Goal: Task Accomplishment & Management: Complete application form

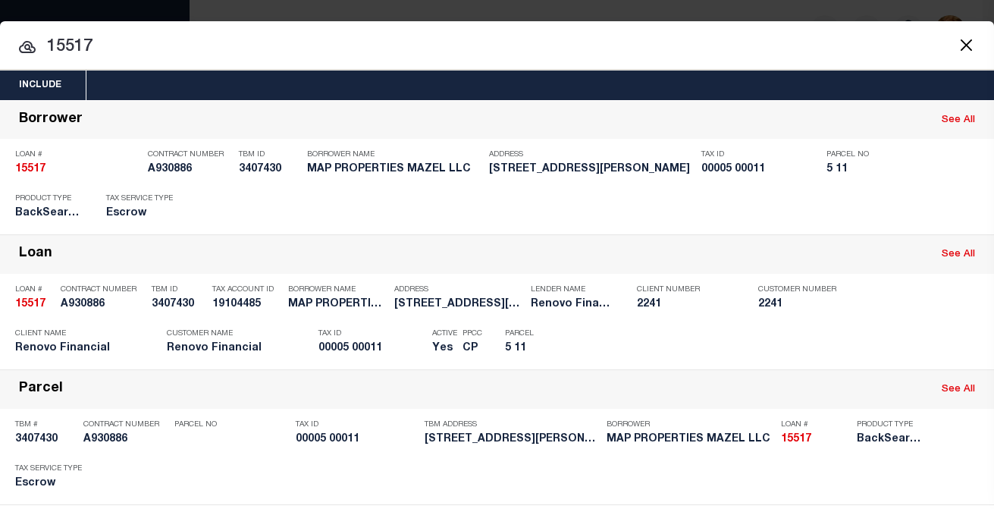
select select "25066"
select select "10"
select select "Escrow"
click at [956, 42] on button "Close" at bounding box center [966, 45] width 20 height 20
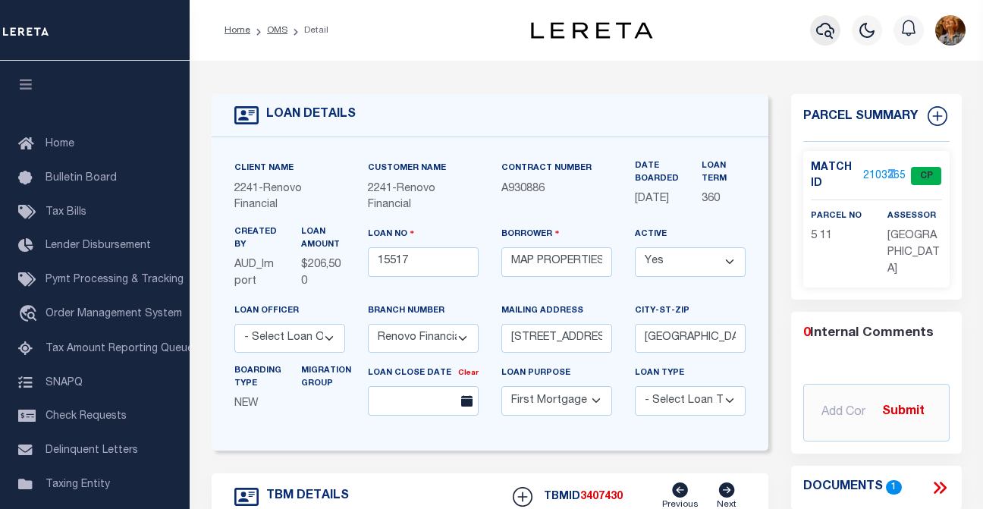
click at [825, 28] on icon "button" at bounding box center [825, 30] width 18 height 18
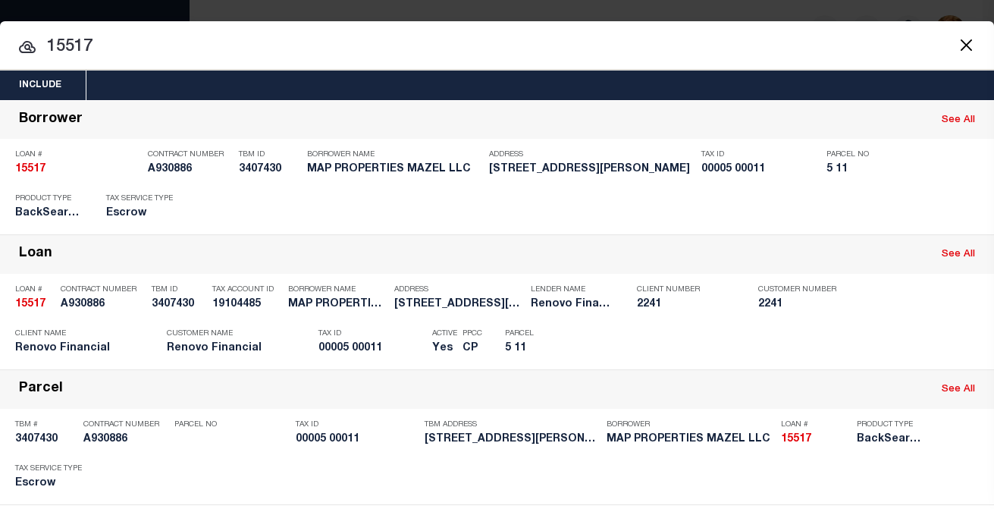
drag, startPoint x: 110, startPoint y: 47, endPoint x: 36, endPoint y: 43, distance: 74.4
click at [36, 100] on div "15517 15517 Borrower See All Loan # 15517 Contract Number A930886 TBM ID 340743…" at bounding box center [497, 350] width 994 height 501
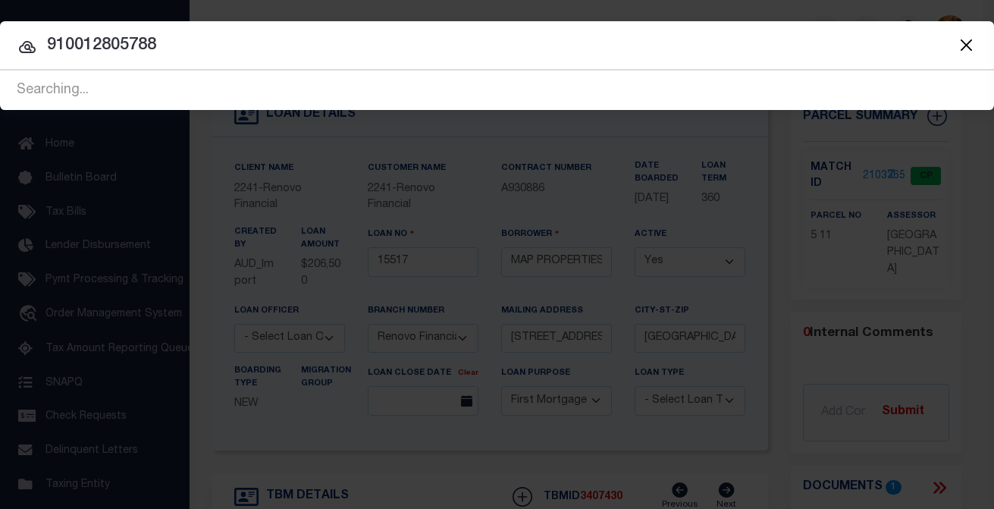
type input "910012805788"
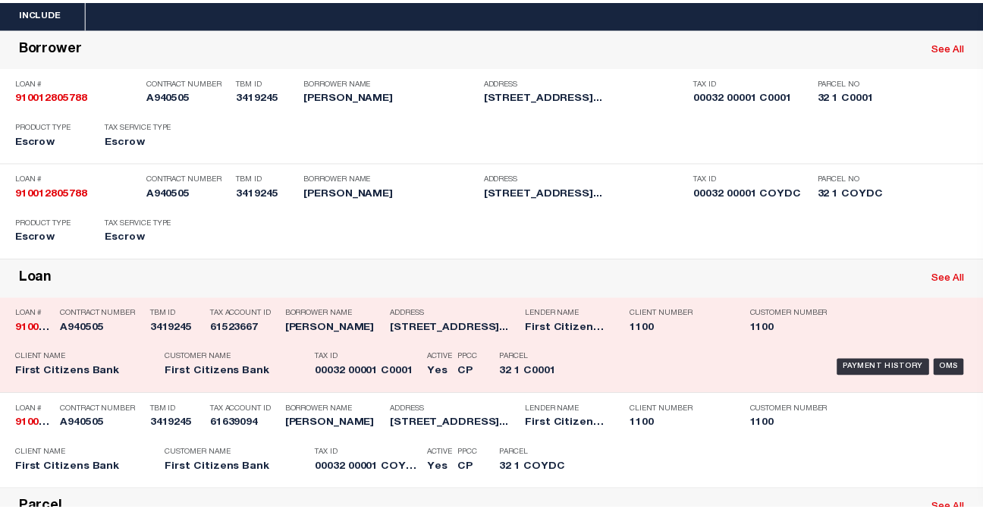
scroll to position [76, 0]
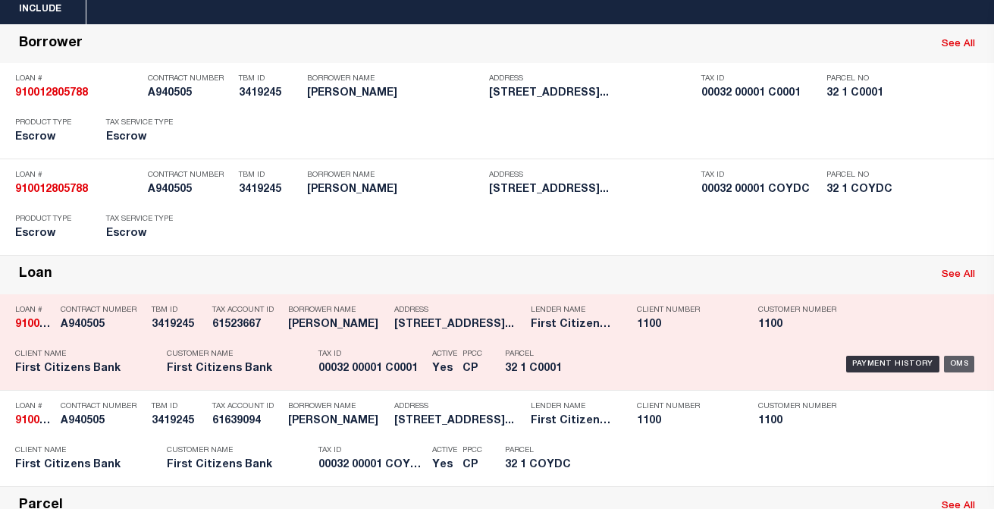
click at [945, 363] on div "OMS" at bounding box center [959, 364] width 31 height 17
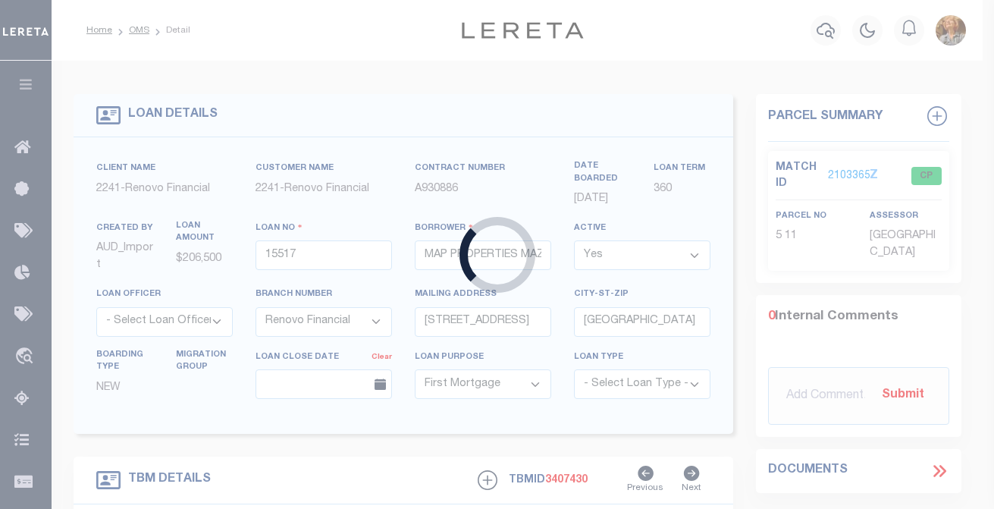
type input "910012805788"
type input "[PERSON_NAME]"
select select
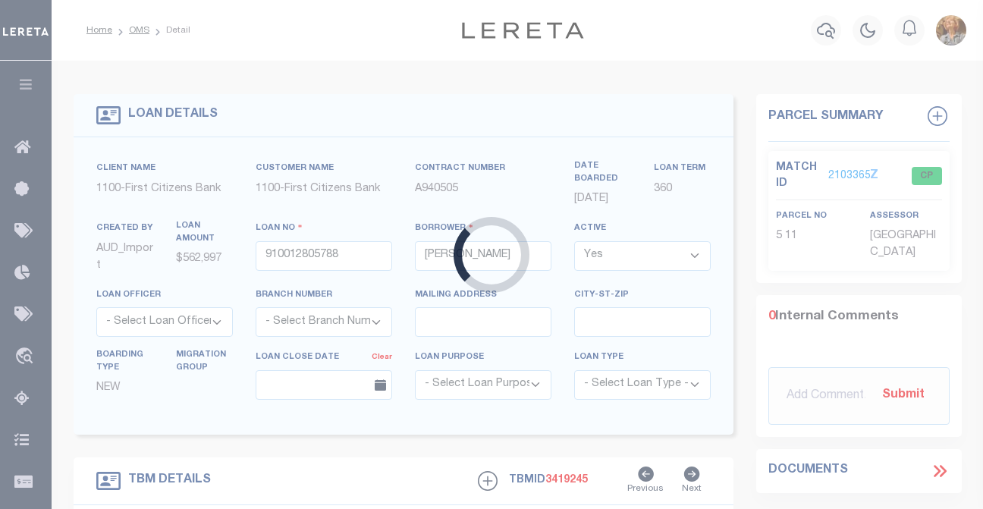
select select "24377"
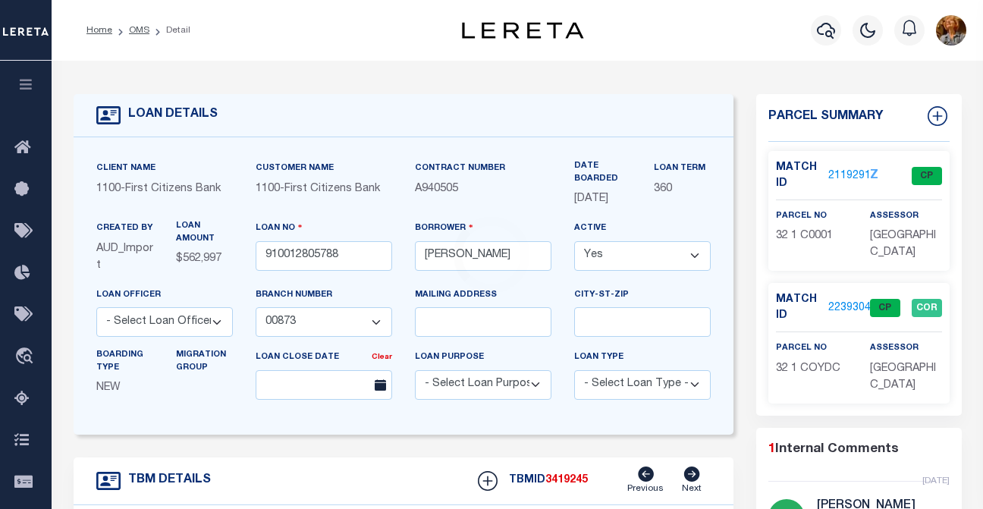
type input "[STREET_ADDRESS]"
select select
type input "[GEOGRAPHIC_DATA]"
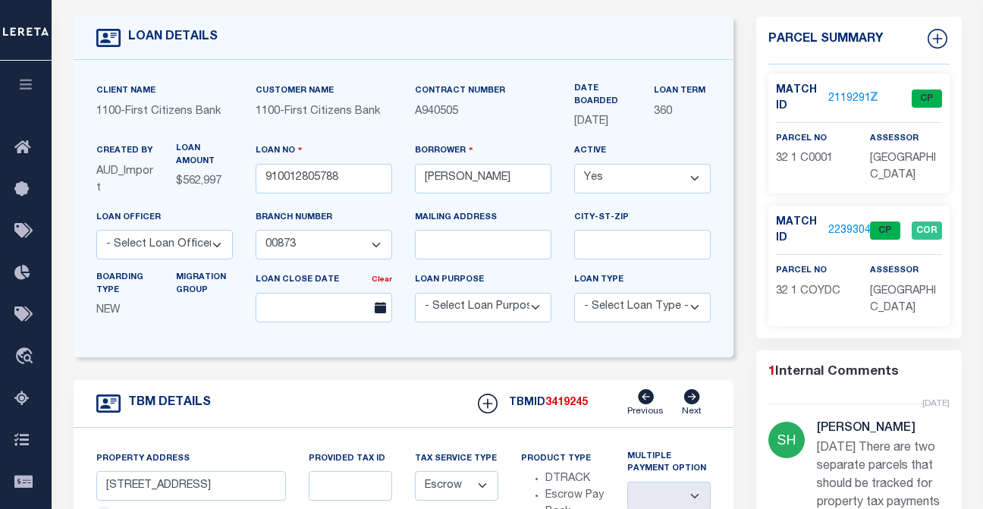
scroll to position [76, 0]
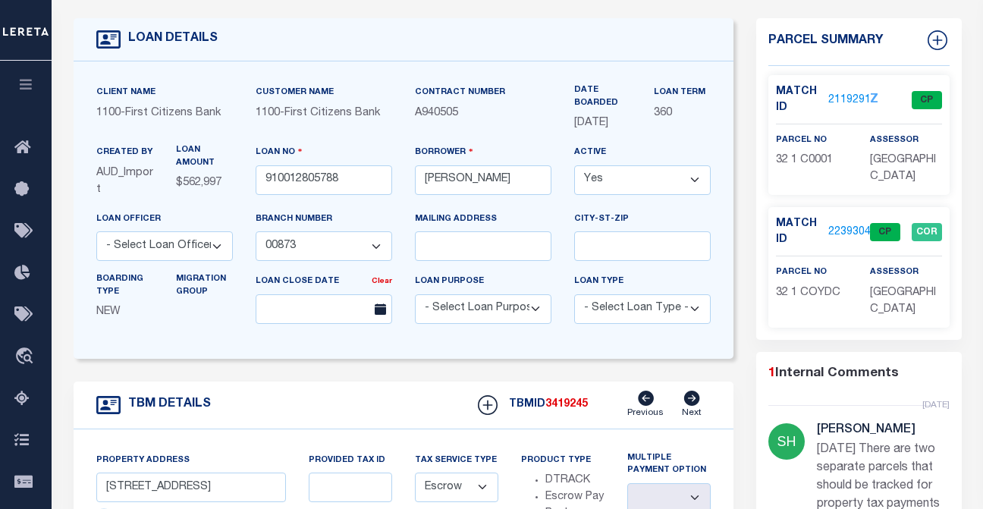
click at [841, 232] on link "2239304" at bounding box center [849, 232] width 42 height 16
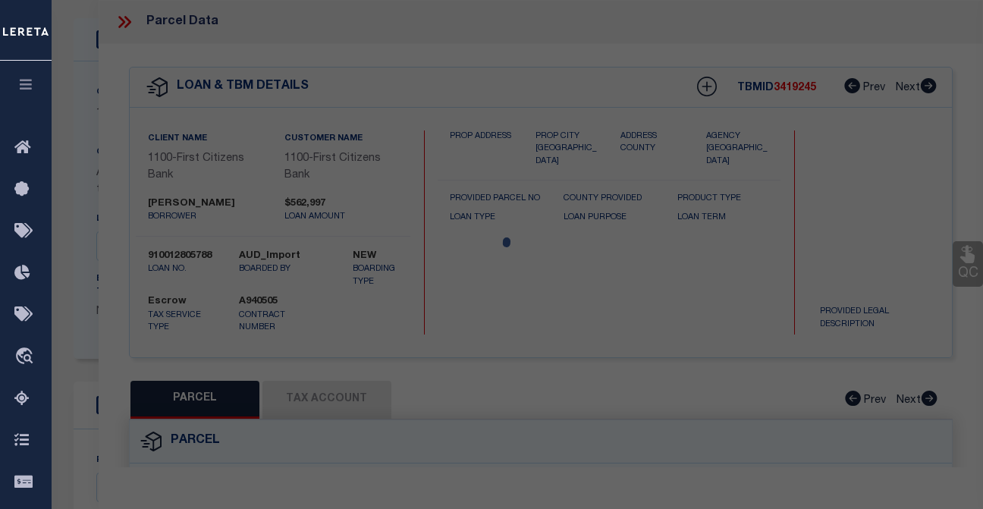
checkbox input "false"
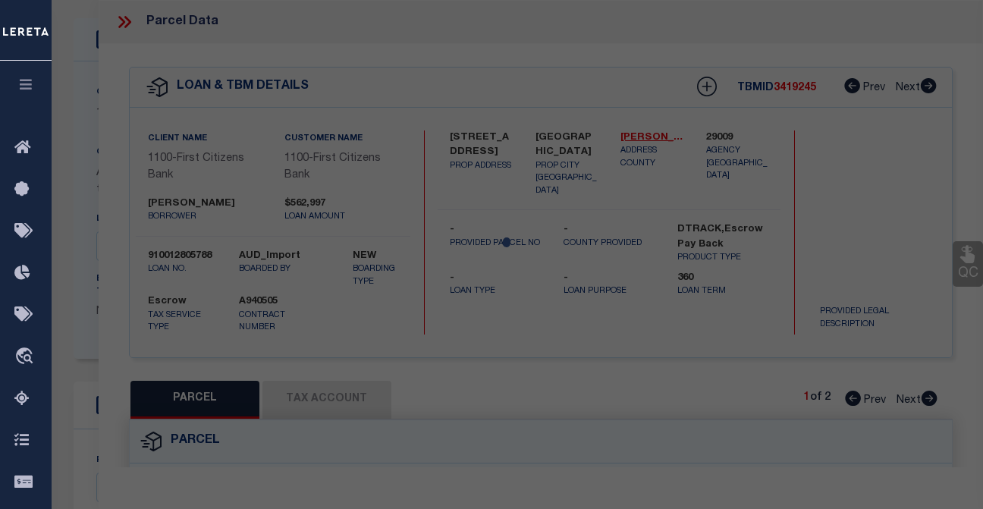
select select "CP"
type input "[PERSON_NAME]"
select select "AGW"
select select
type input "[STREET_ADDRESS]"
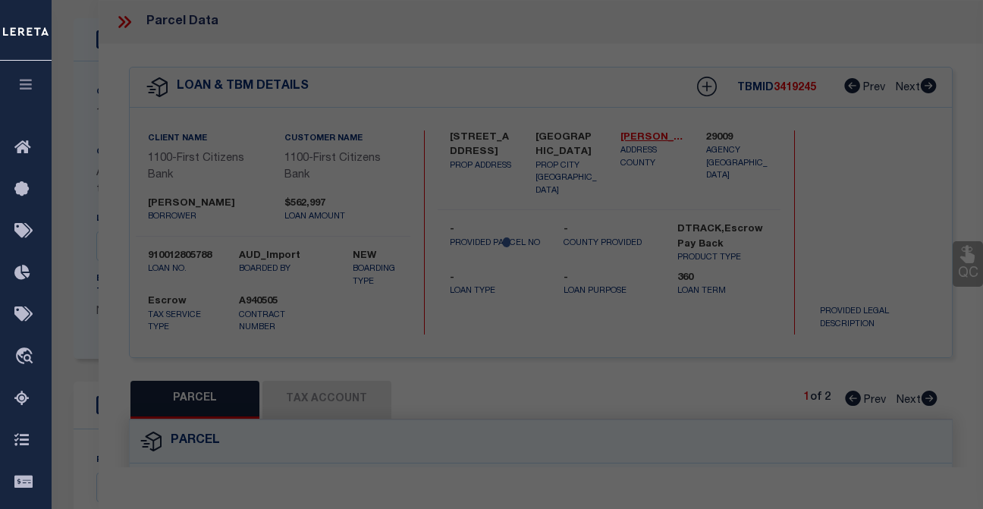
checkbox input "false"
type textarea "Block/Lot/Qual: 32. 1. -[GEOGRAPHIC_DATA]- -"
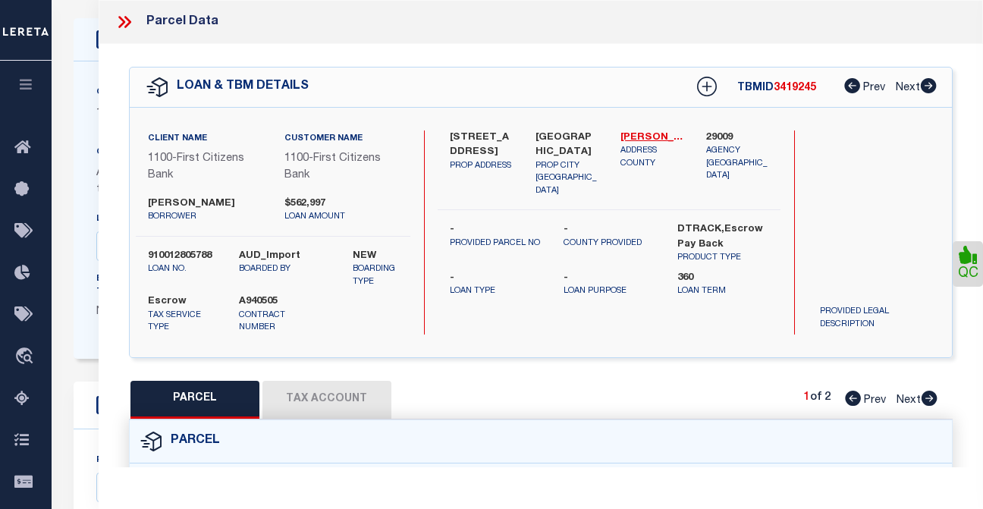
click at [338, 413] on button "Tax Account" at bounding box center [326, 400] width 129 height 38
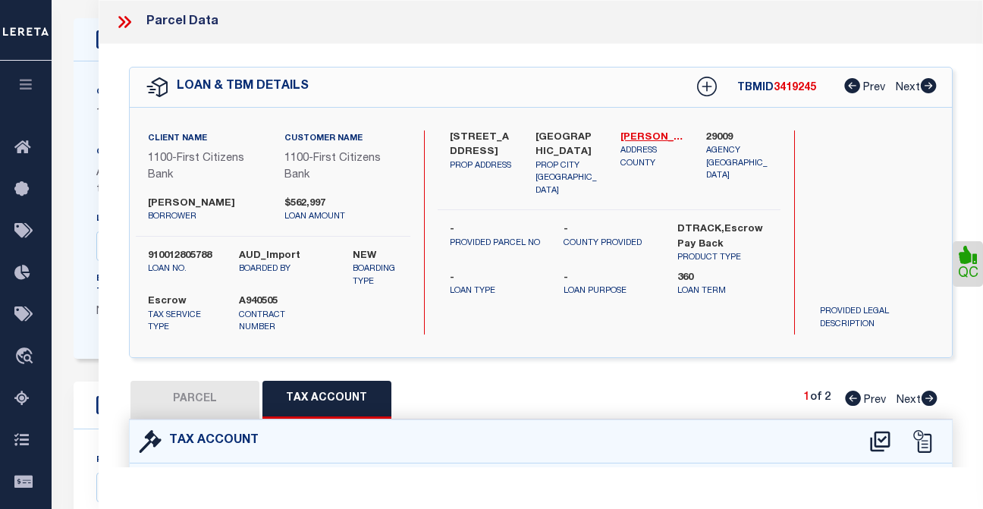
select select "100"
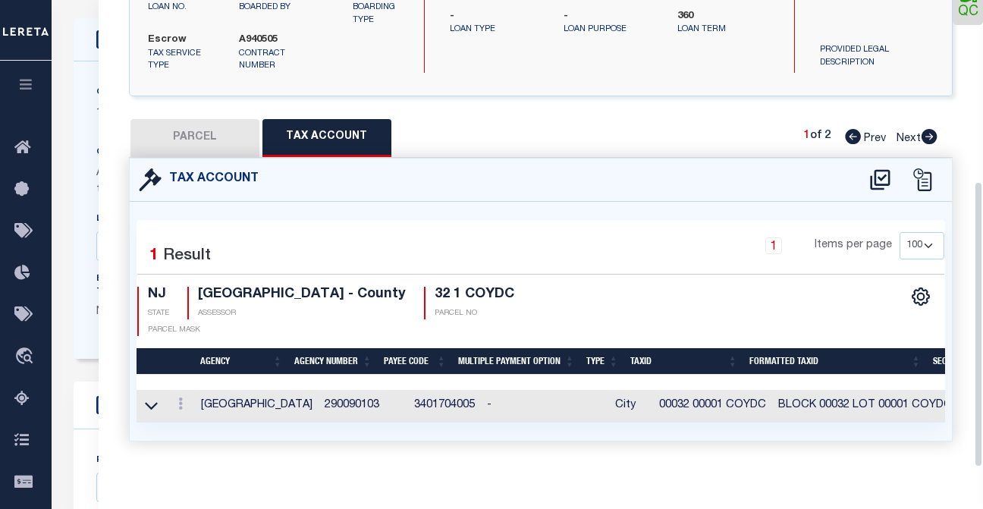
scroll to position [296, 0]
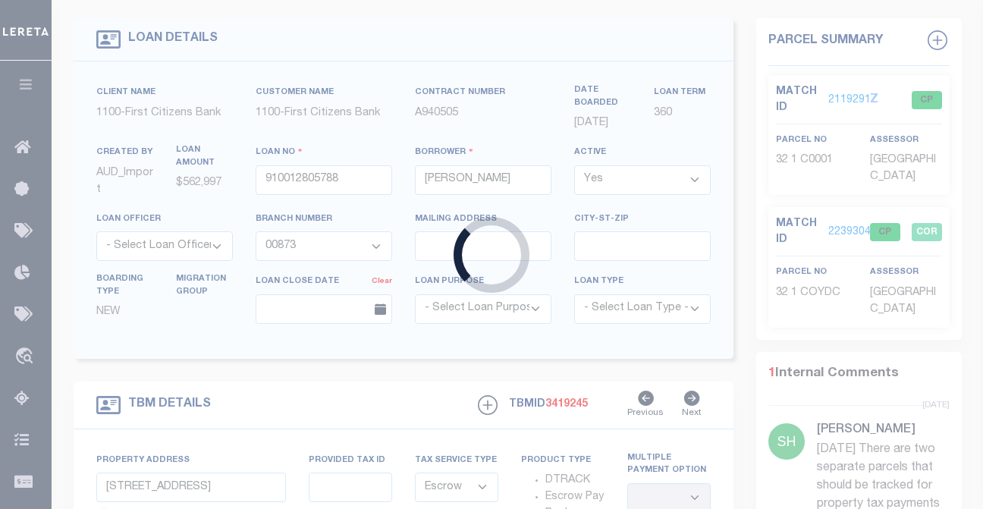
type input "15517"
type input "MAP PROPERTIES MAZEL LLC"
select select
type input "[STREET_ADDRESS]"
type input "[GEOGRAPHIC_DATA]"
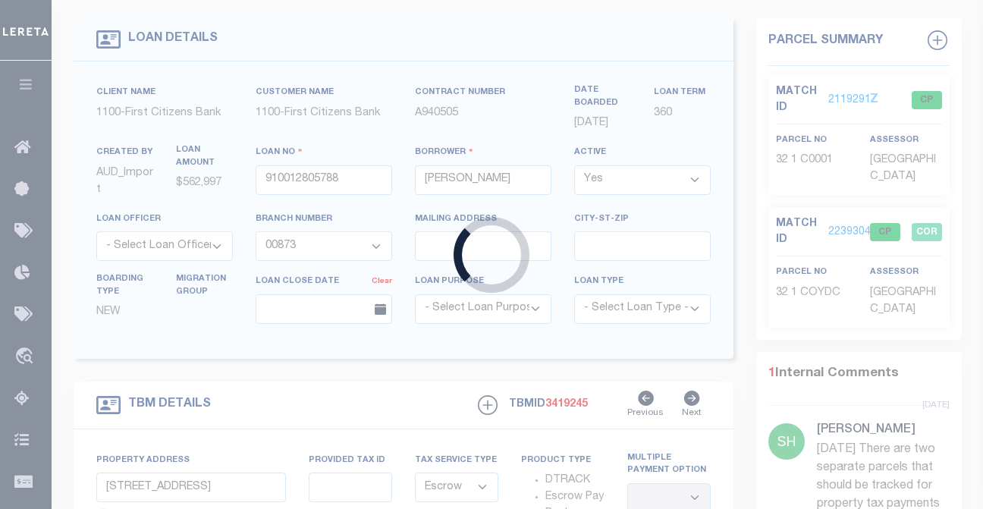
select select "10"
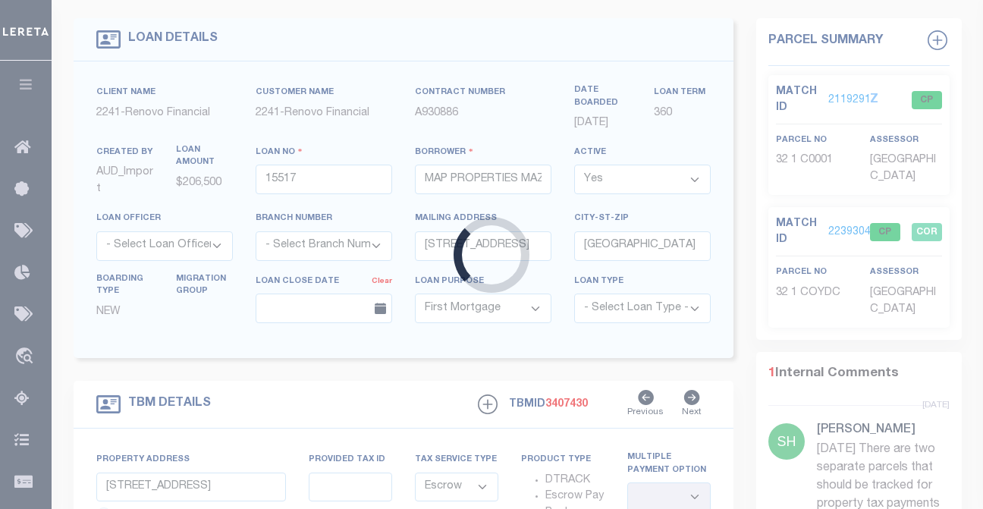
scroll to position [70, 0]
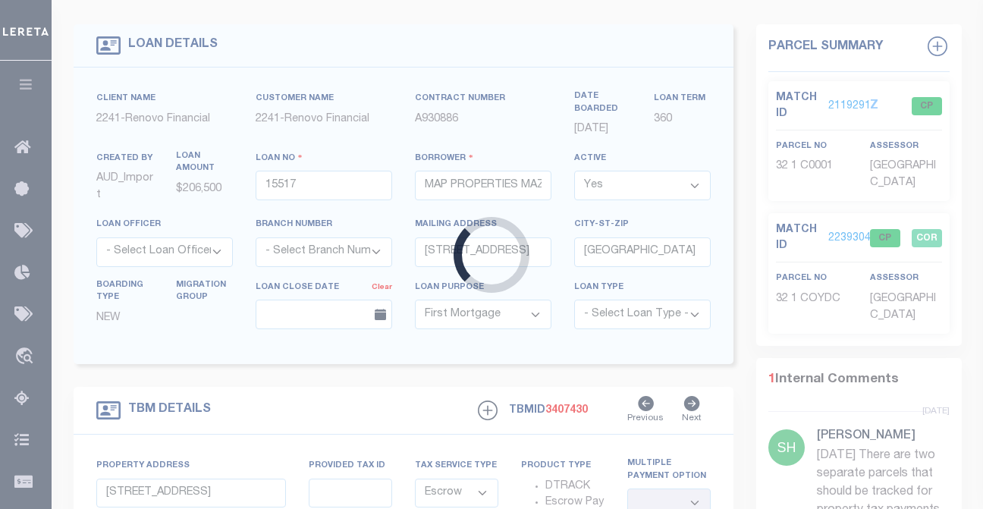
type input "[STREET_ADDRESS][PERSON_NAME]"
select select
type input "[GEOGRAPHIC_DATA]"
type input "a0kUS000006wlJF"
select select
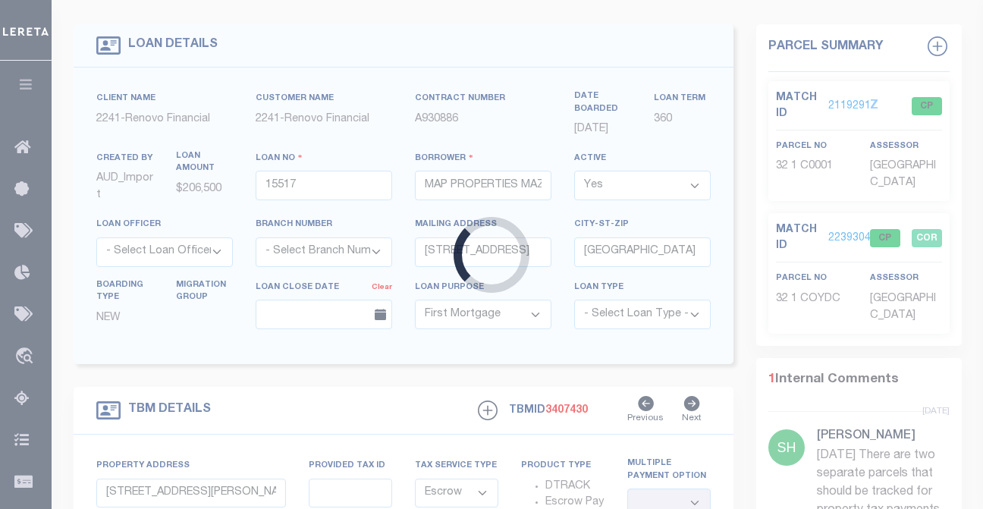
type textarea "LEGAL REQUIRED"
type textarea "Liability Limited to Customer Provided Parcel"
select select "25066"
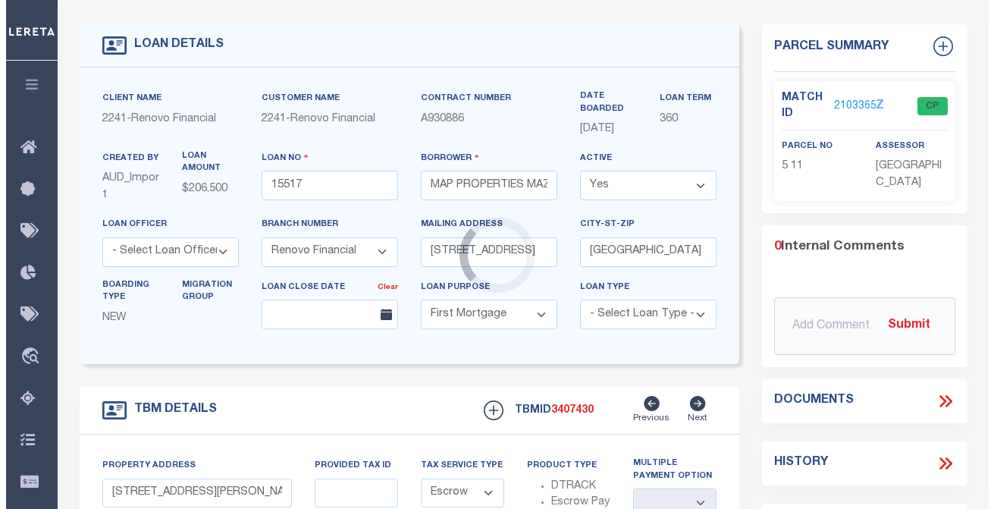
scroll to position [0, 0]
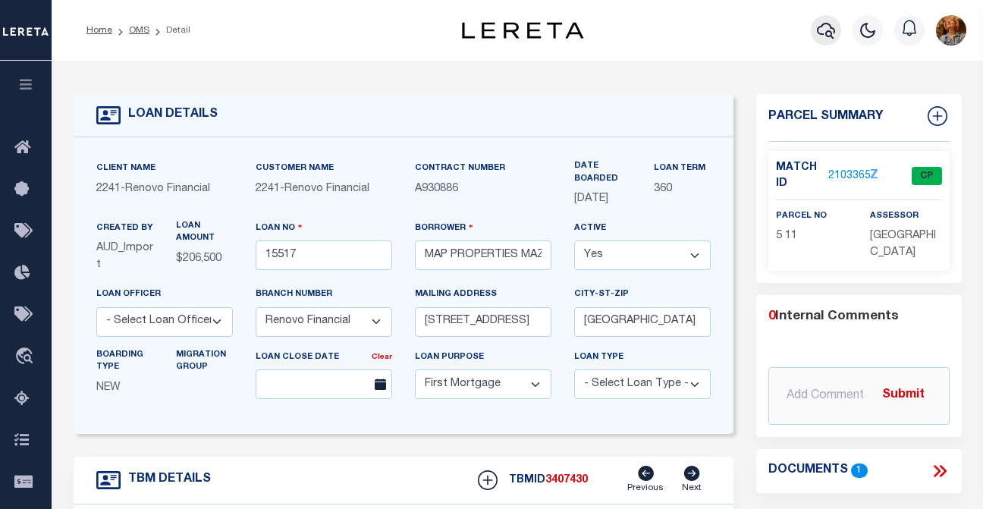
click at [825, 29] on icon "button" at bounding box center [826, 30] width 18 height 18
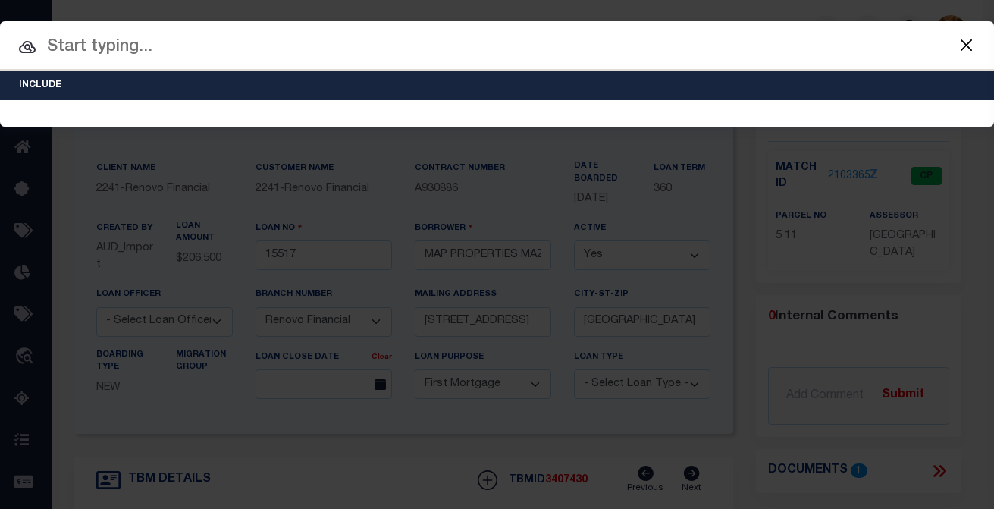
click at [964, 49] on button "Close" at bounding box center [966, 45] width 20 height 20
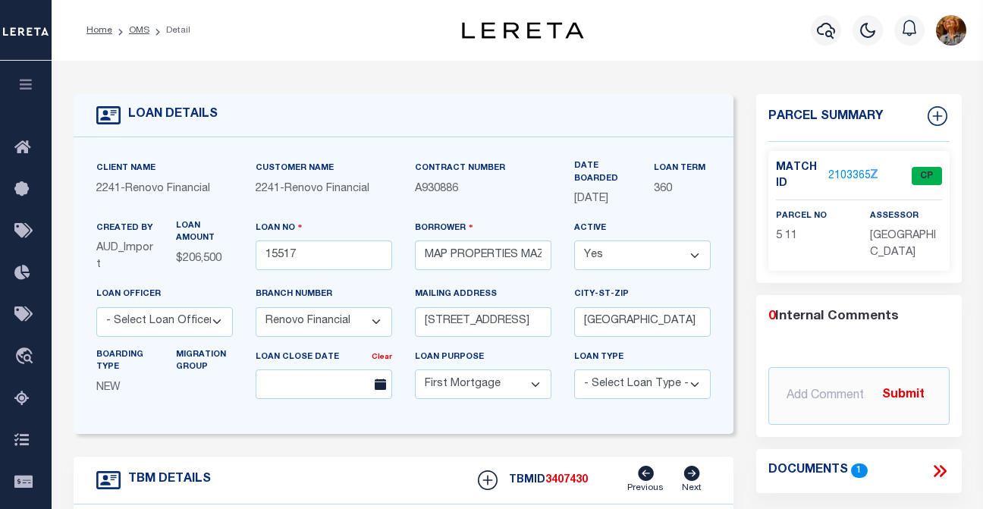
click at [682, 99] on div "LOAN DETAILS" at bounding box center [404, 115] width 660 height 43
click at [829, 32] on icon "button" at bounding box center [826, 31] width 18 height 16
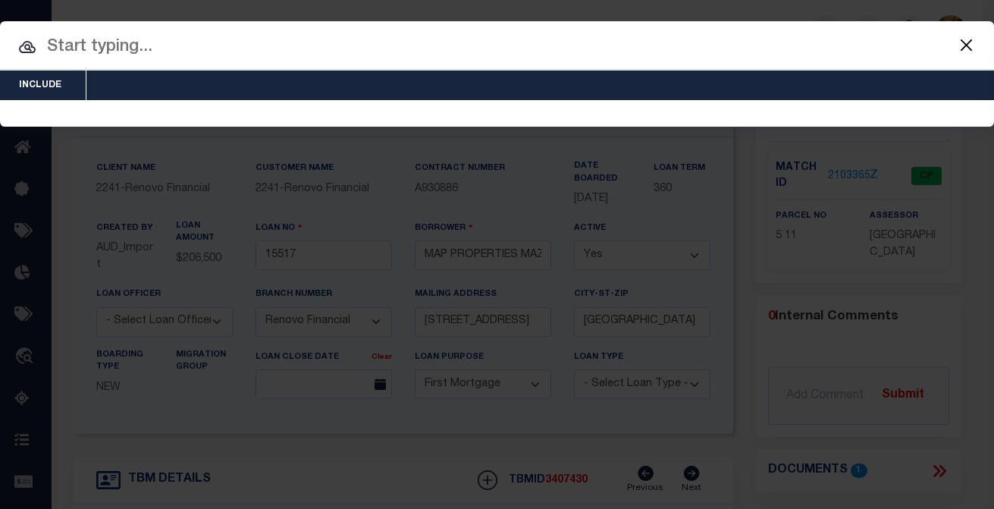
click at [714, 58] on input "text" at bounding box center [497, 47] width 994 height 27
click at [575, 43] on input "text" at bounding box center [497, 47] width 994 height 27
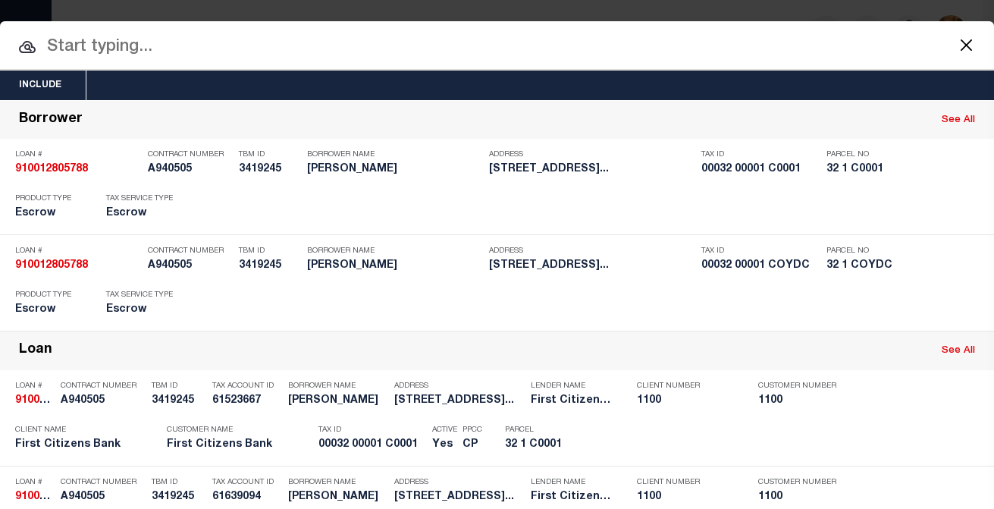
click at [624, 50] on input "text" at bounding box center [497, 47] width 994 height 27
click at [64, 48] on input "text" at bounding box center [497, 47] width 994 height 27
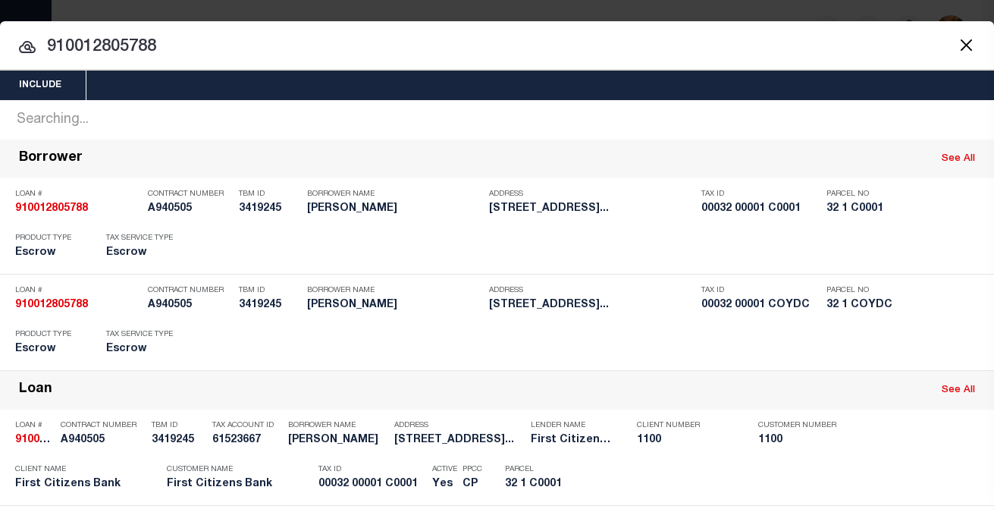
click at [956, 39] on button "Close" at bounding box center [966, 45] width 20 height 20
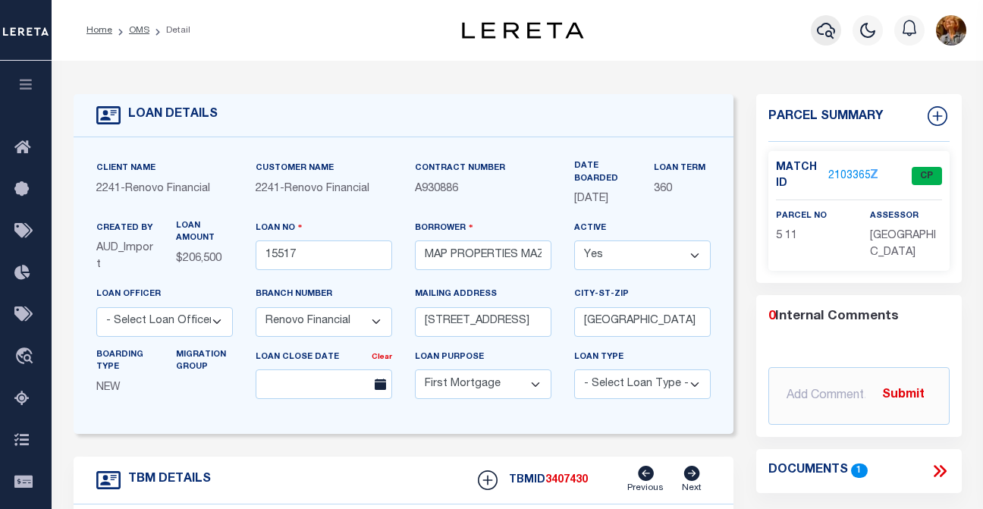
click at [823, 27] on icon "button" at bounding box center [826, 30] width 18 height 18
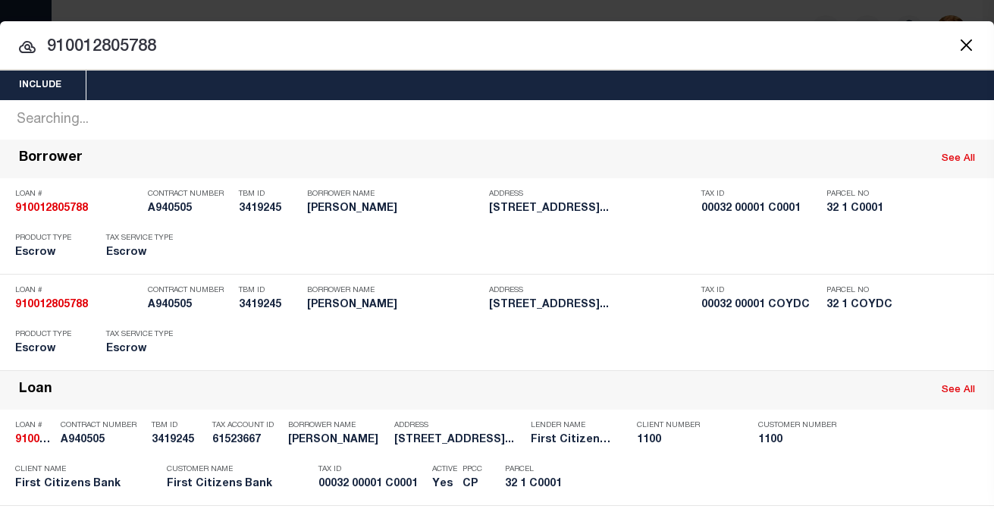
drag, startPoint x: 161, startPoint y: 46, endPoint x: -20, endPoint y: 38, distance: 182.1
paste input "5412946"
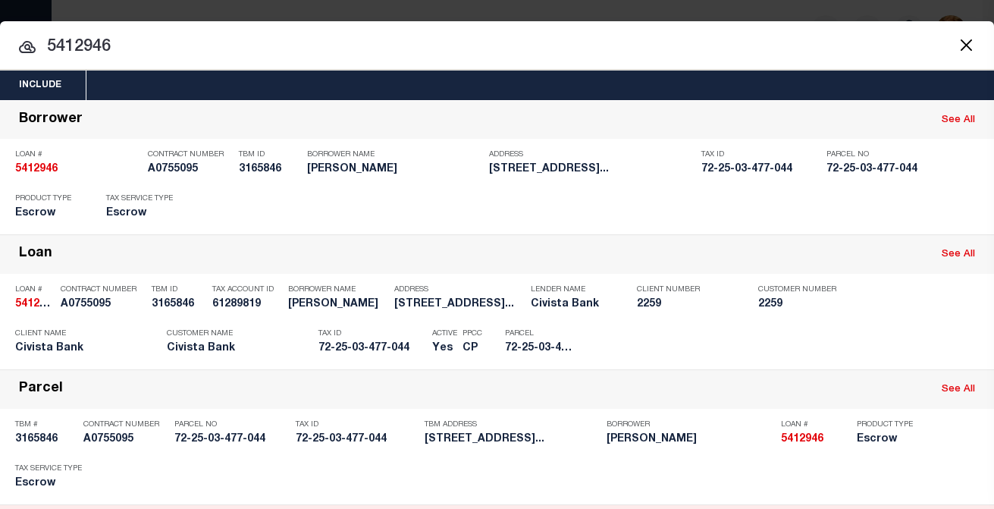
type input "5412946"
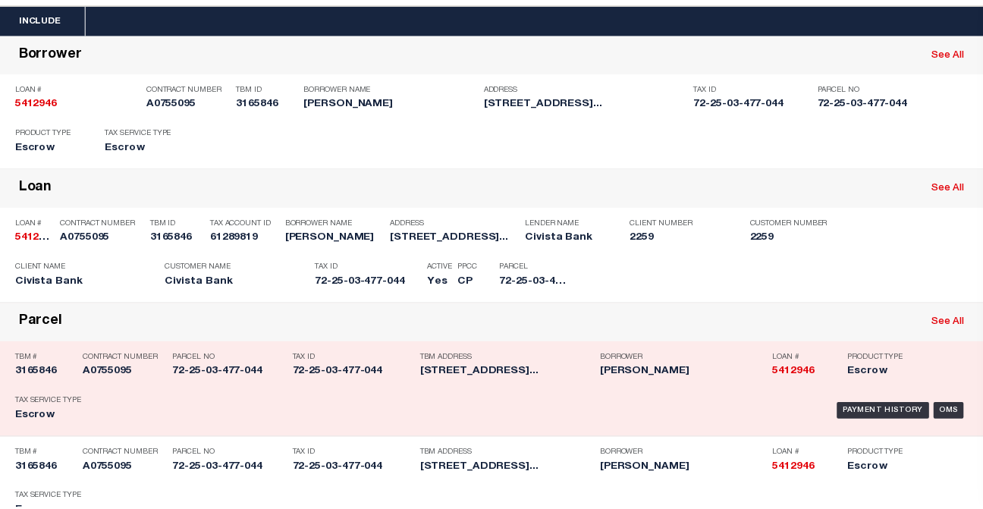
scroll to position [76, 0]
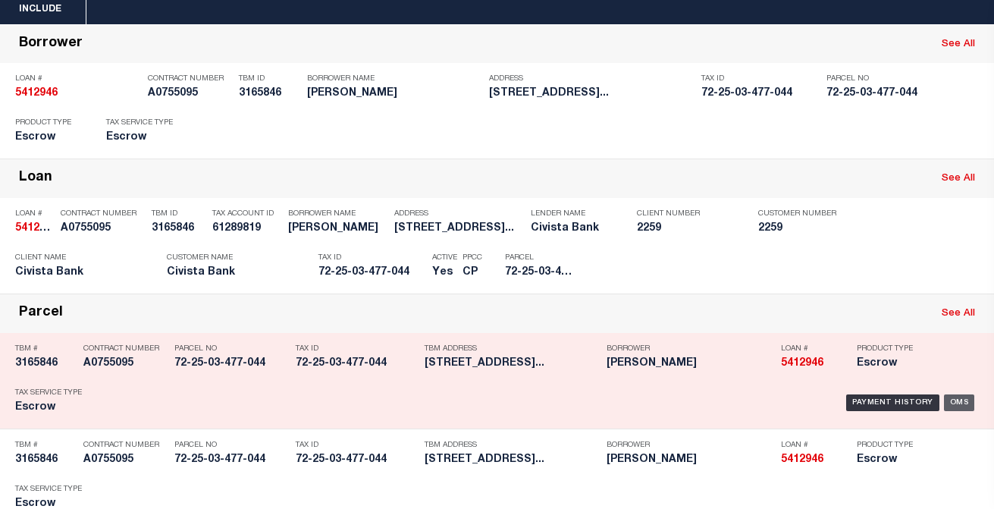
click at [949, 406] on div "OMS" at bounding box center [959, 402] width 31 height 17
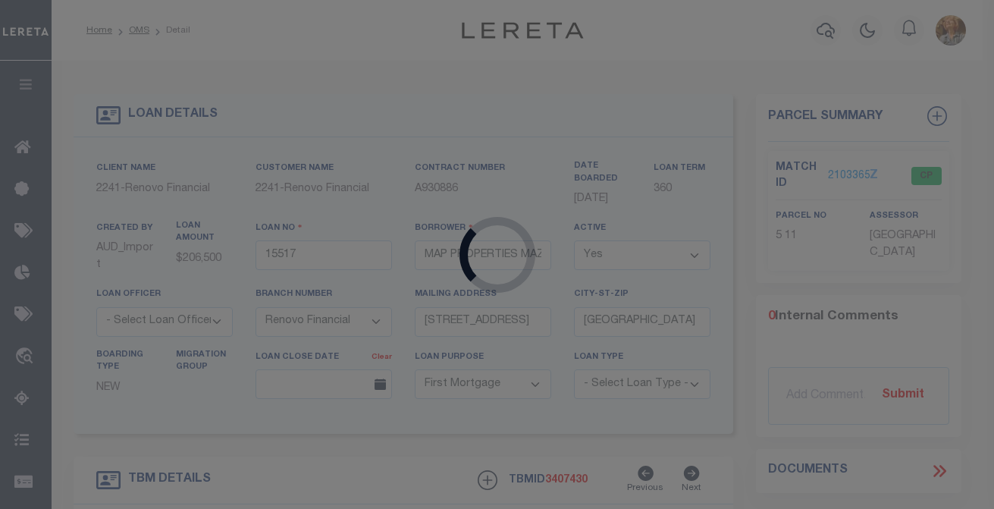
type input "5412946"
type input "[PERSON_NAME]"
select select
type input "7600 [GEOGRAPHIC_DATA]"
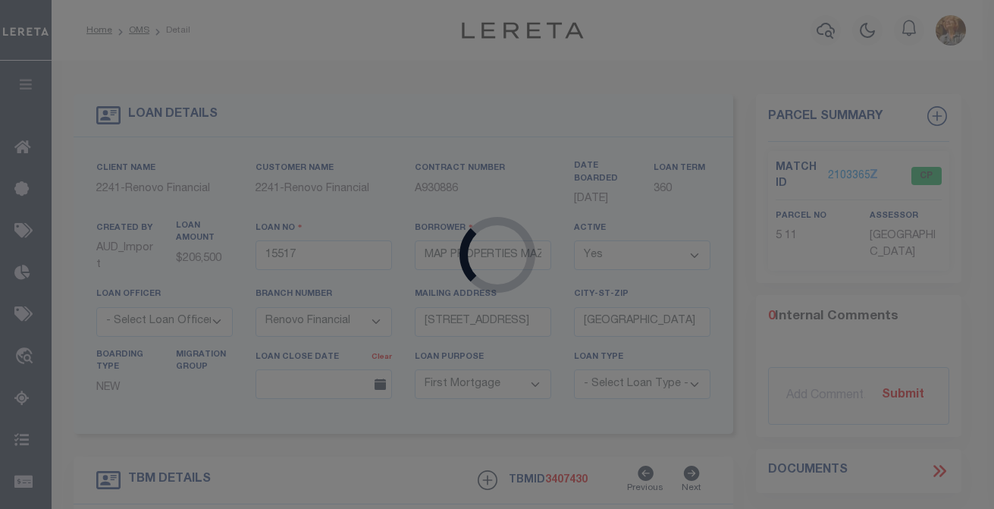
type input "[PERSON_NAME] OH 442360000"
select select
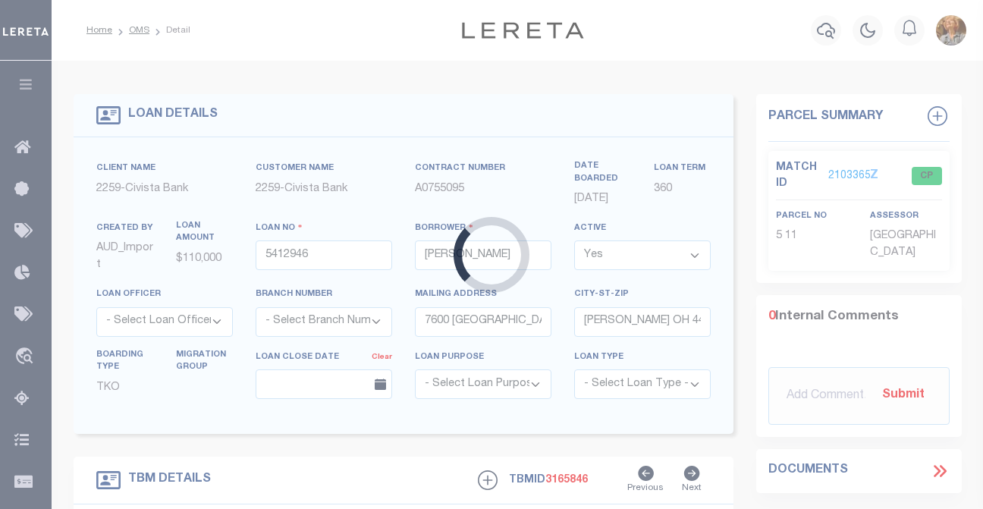
type input "[STREET_ADDRESS]"
type input "72-25-03-477-044"
type input "RoyalOak MI 480732859"
type input "R"
type input "MI"
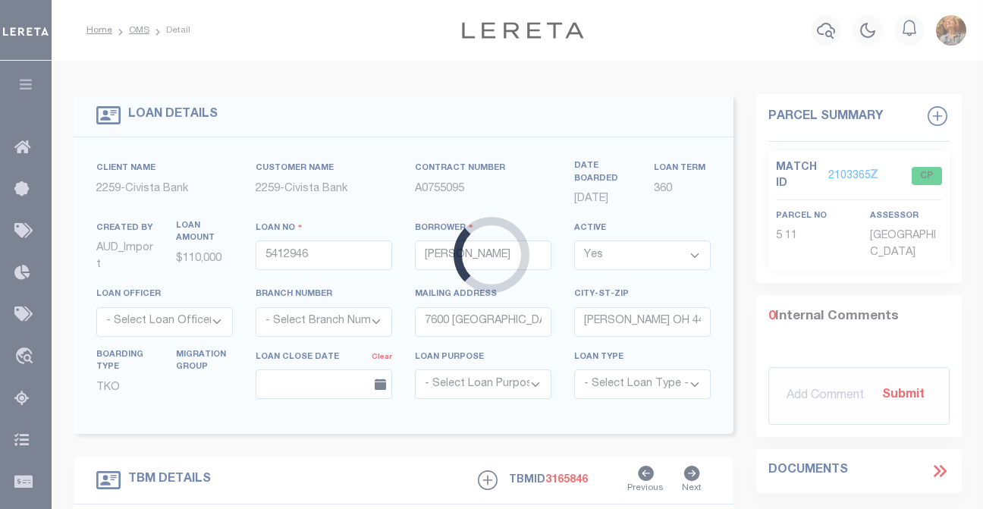
select select
select select "20739"
select select "7622"
select select
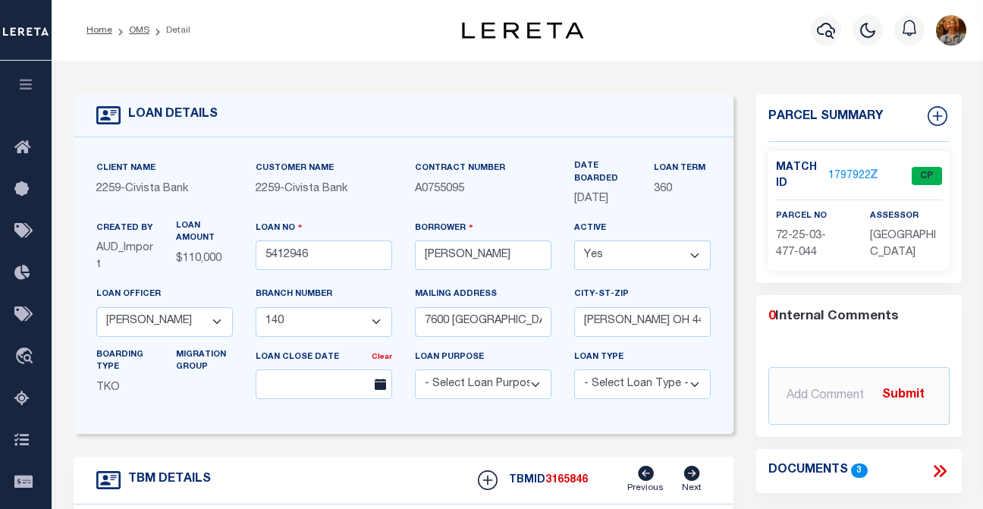
click at [832, 171] on link "1797922" at bounding box center [849, 176] width 42 height 16
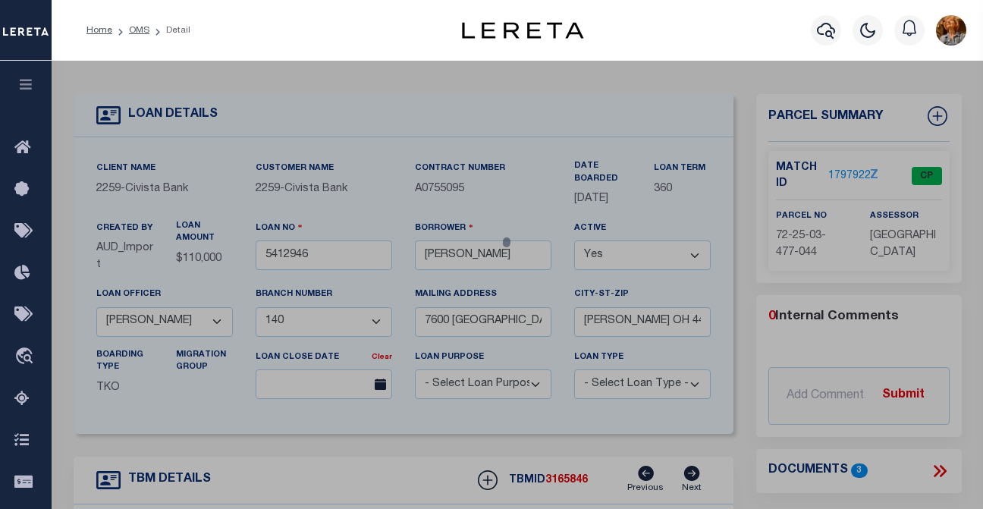
select select "AS"
select select
checkbox input "false"
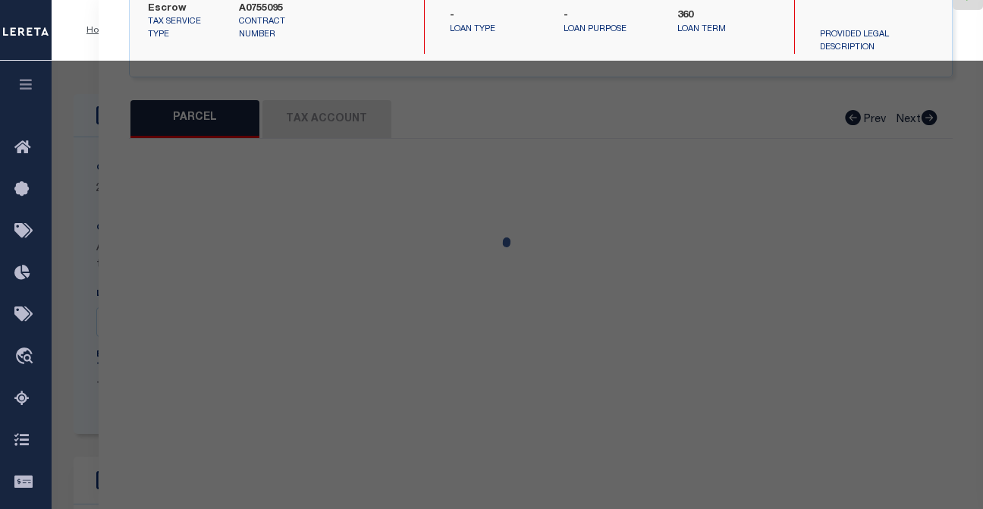
select select "CP"
type input "[PERSON_NAME] V"
select select
type input "[STREET_ADDRESS]"
checkbox input "false"
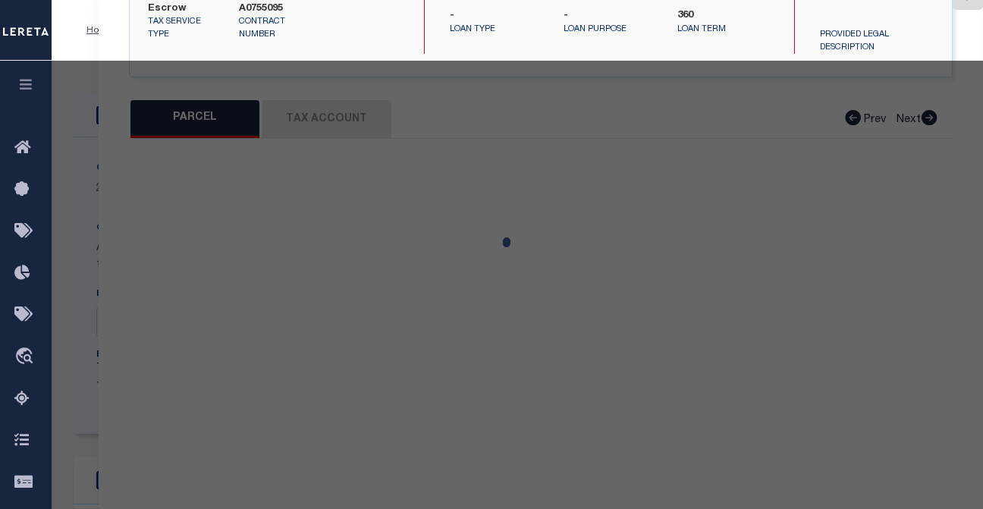
type input "RoyalOak MI 480732859"
type textarea "Block 999"
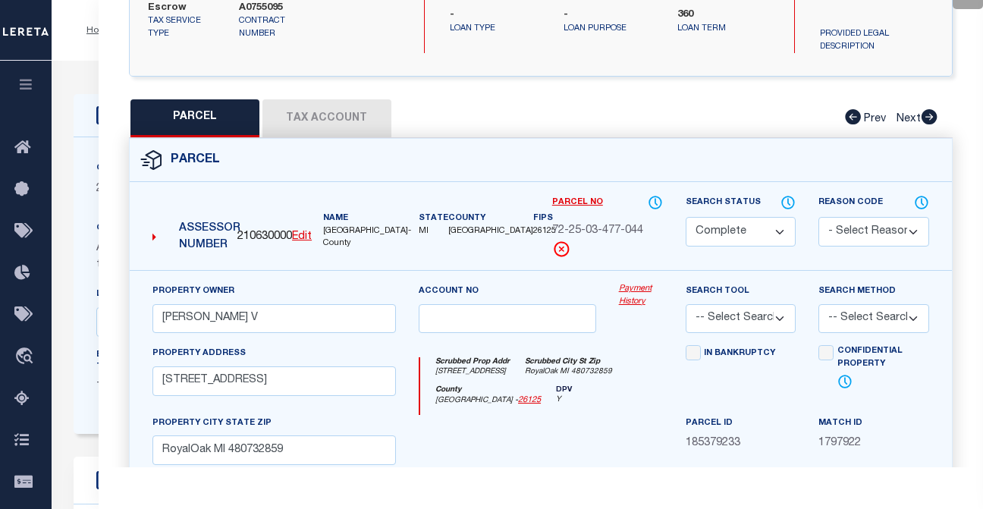
click at [343, 111] on button "Tax Account" at bounding box center [326, 118] width 129 height 38
select select "100"
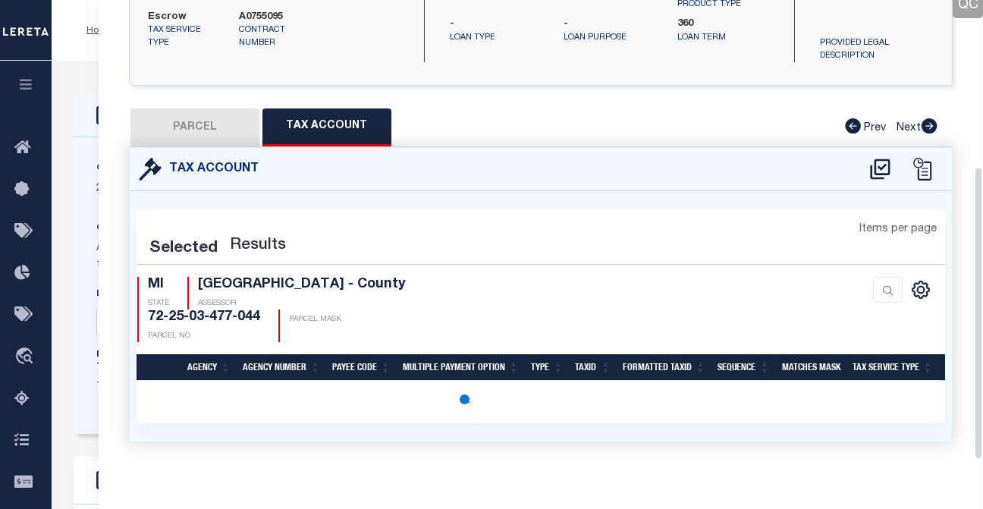
select select "100"
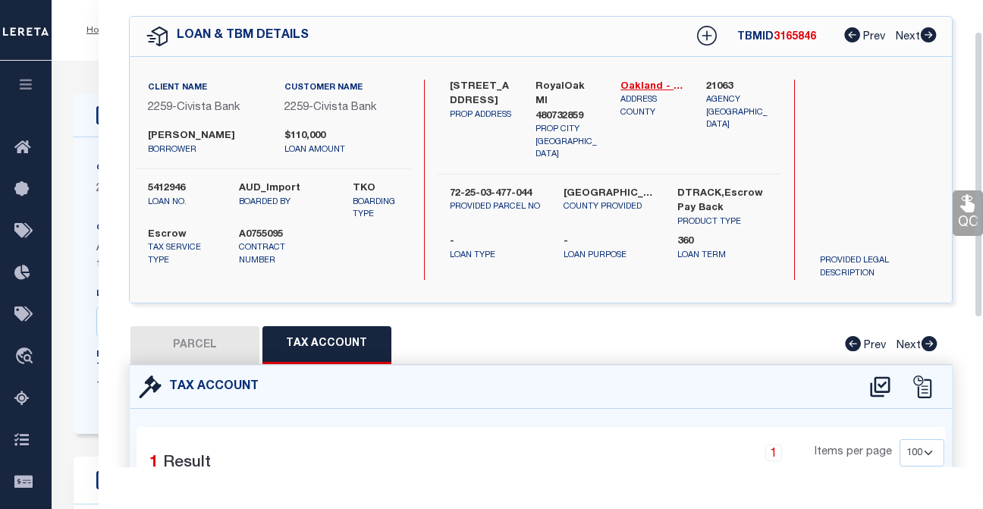
scroll to position [0, 0]
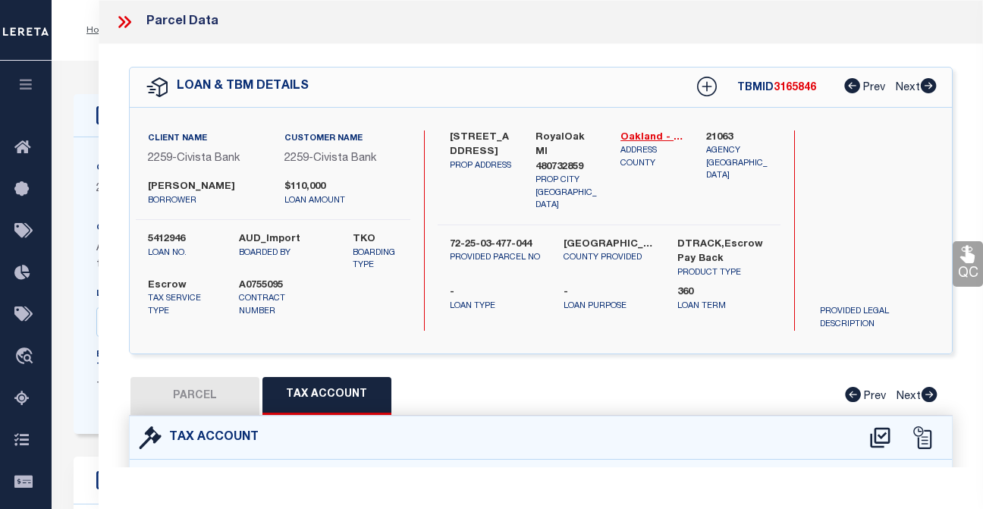
click at [124, 23] on icon at bounding box center [121, 22] width 7 height 12
